Goal: Check status: Check status

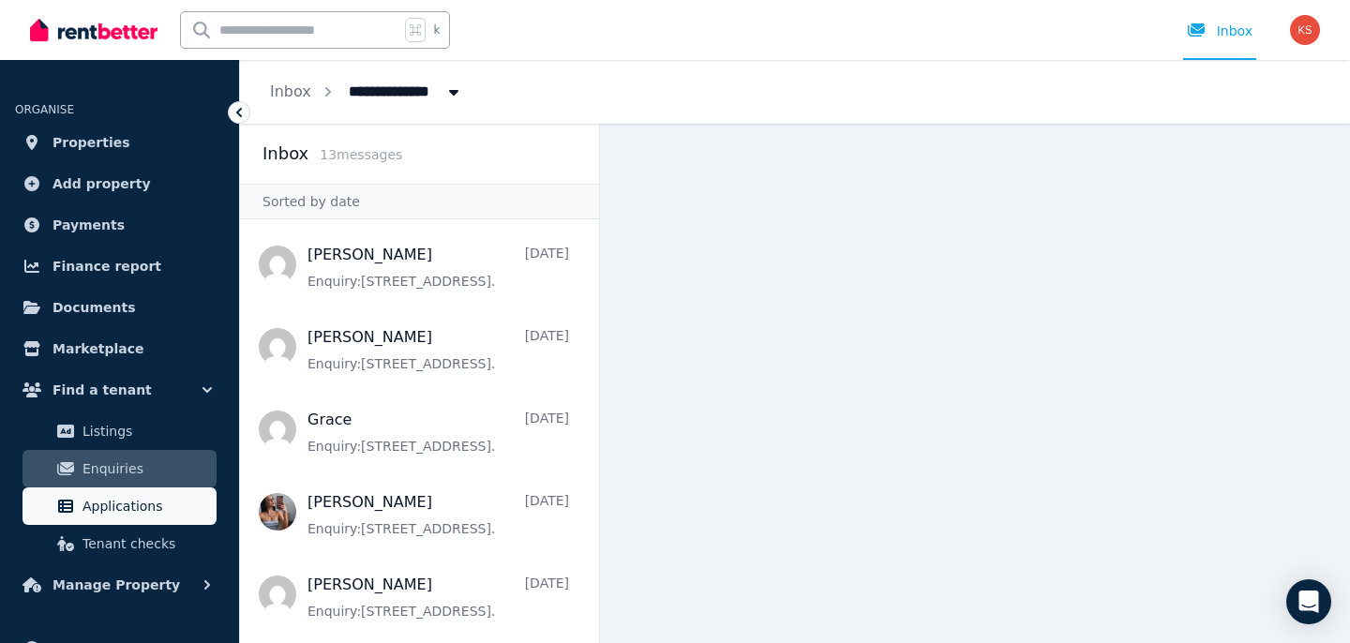
click at [124, 505] on span "Applications" at bounding box center [146, 506] width 127 height 23
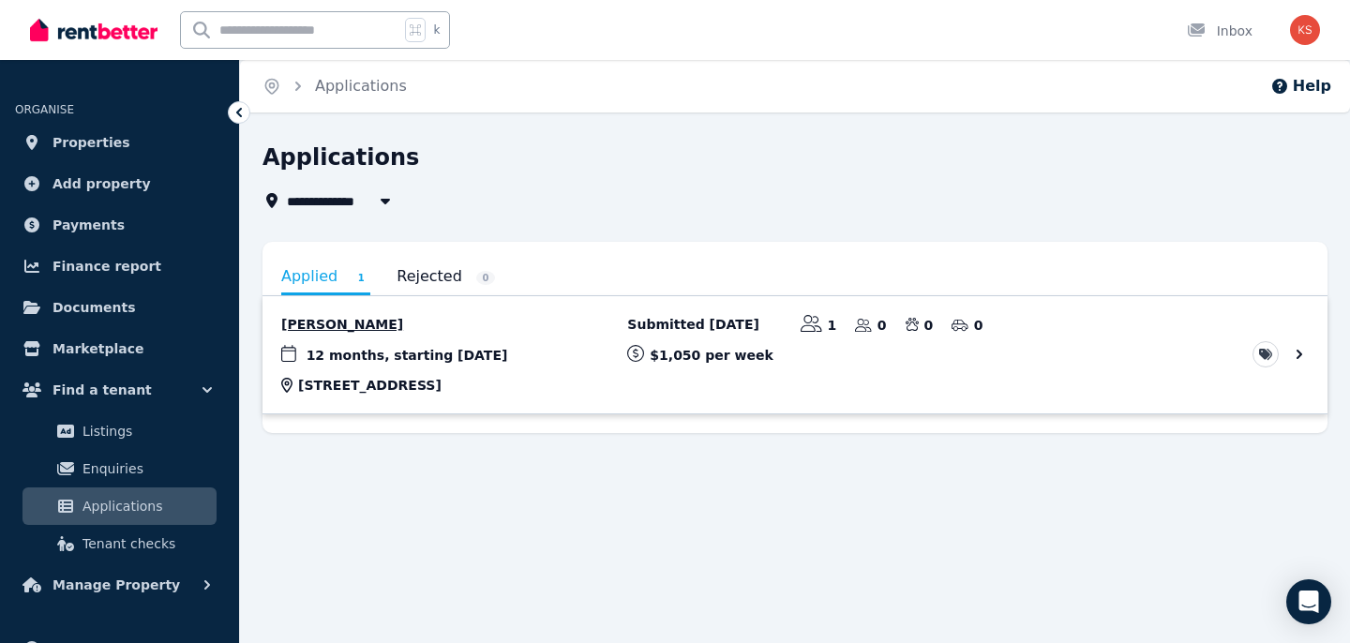
click at [379, 328] on link "View application: Lydia Cannavina" at bounding box center [795, 354] width 1065 height 117
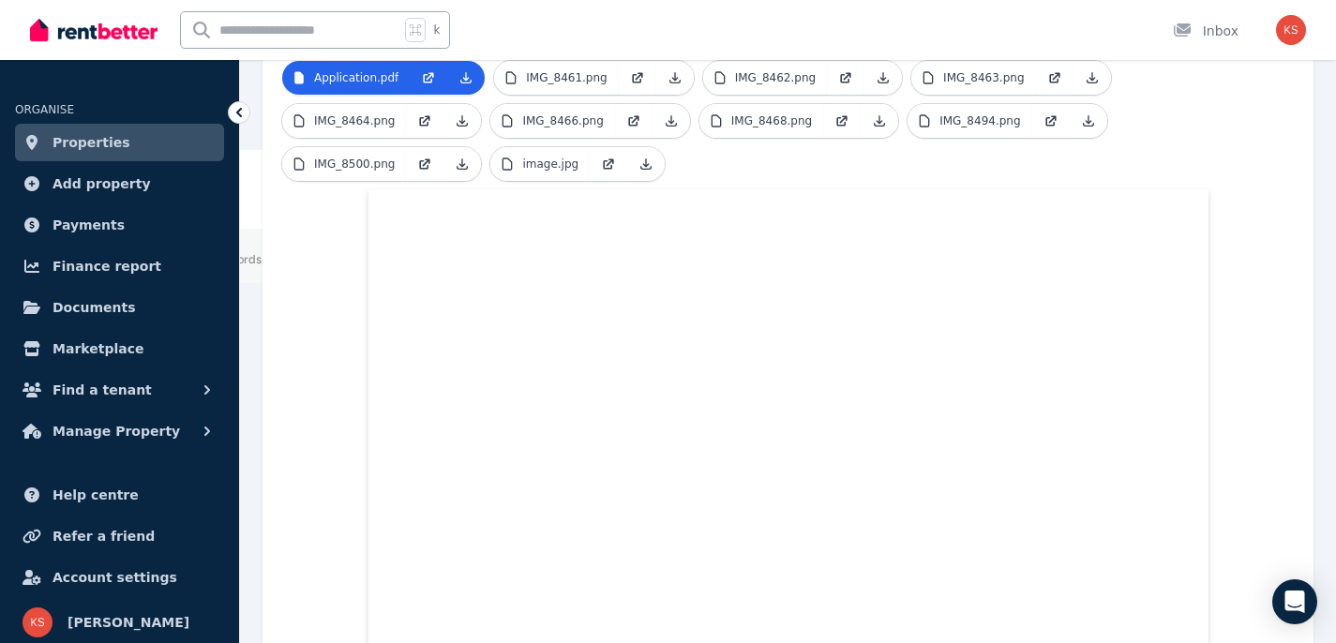
scroll to position [502, 0]
